Goal: Task Accomplishment & Management: Manage account settings

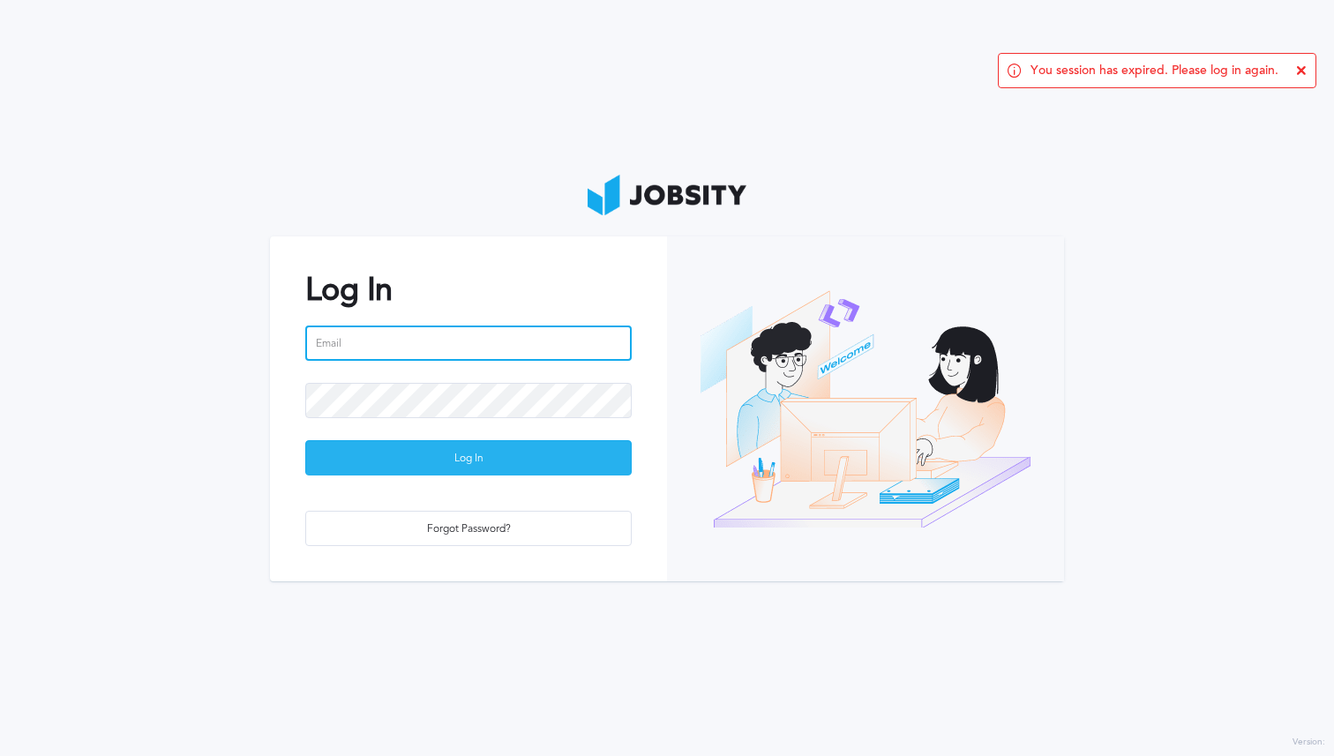
type input "[EMAIL_ADDRESS][DOMAIN_NAME]"
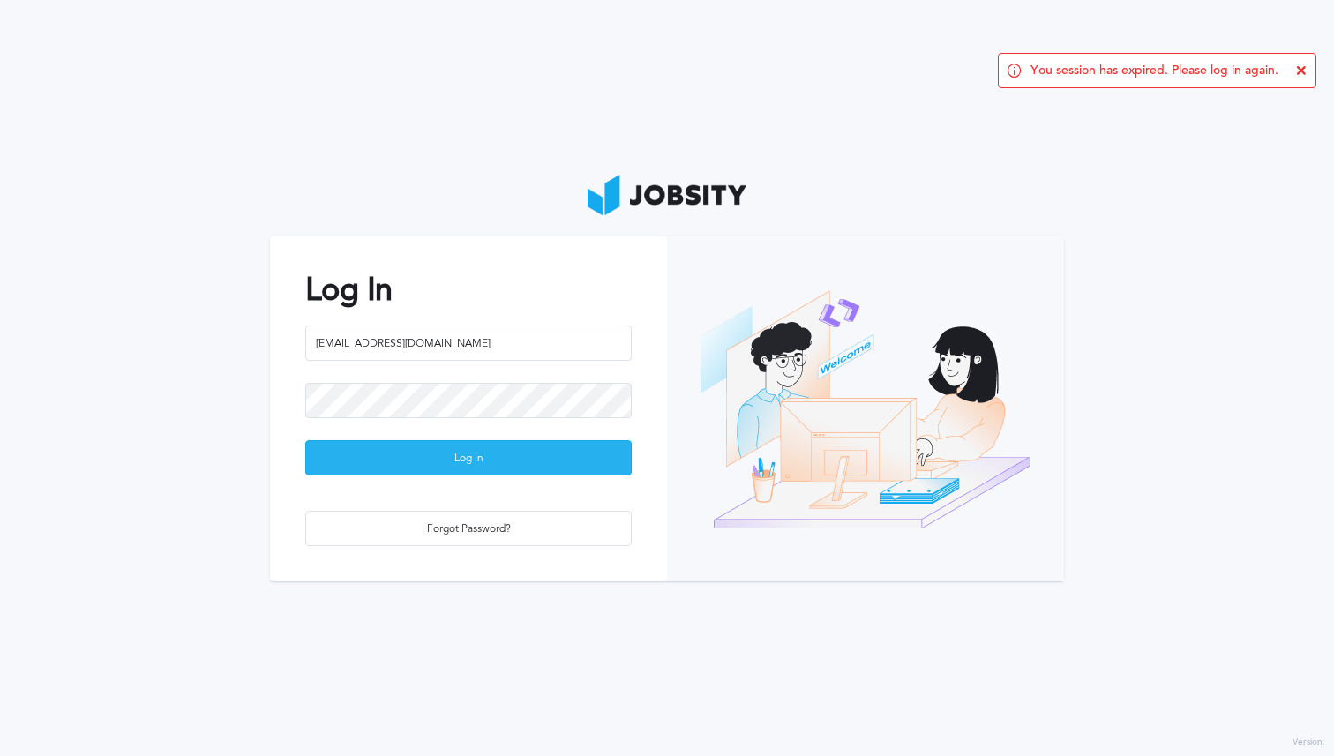
click at [474, 447] on div "Log In" at bounding box center [468, 458] width 325 height 35
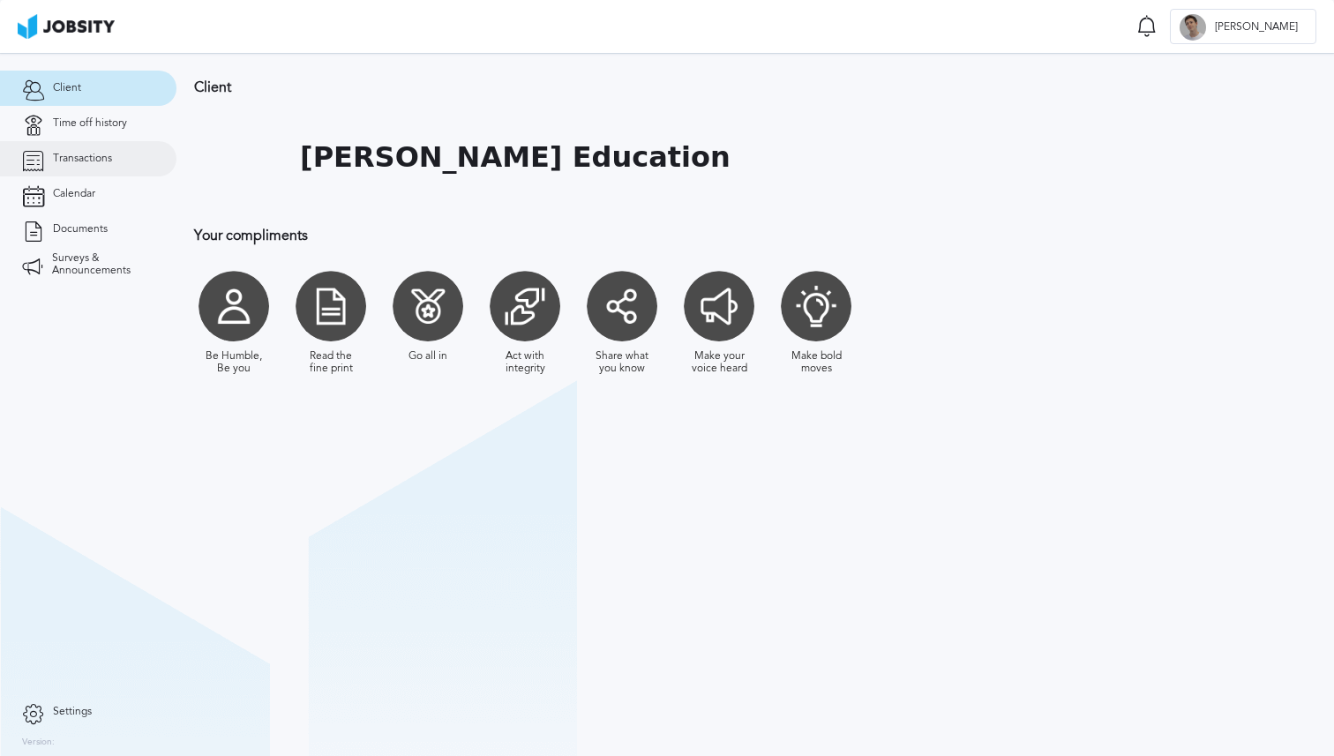
click at [76, 161] on span "Transactions" at bounding box center [82, 159] width 59 height 12
